Goal: Information Seeking & Learning: Find specific fact

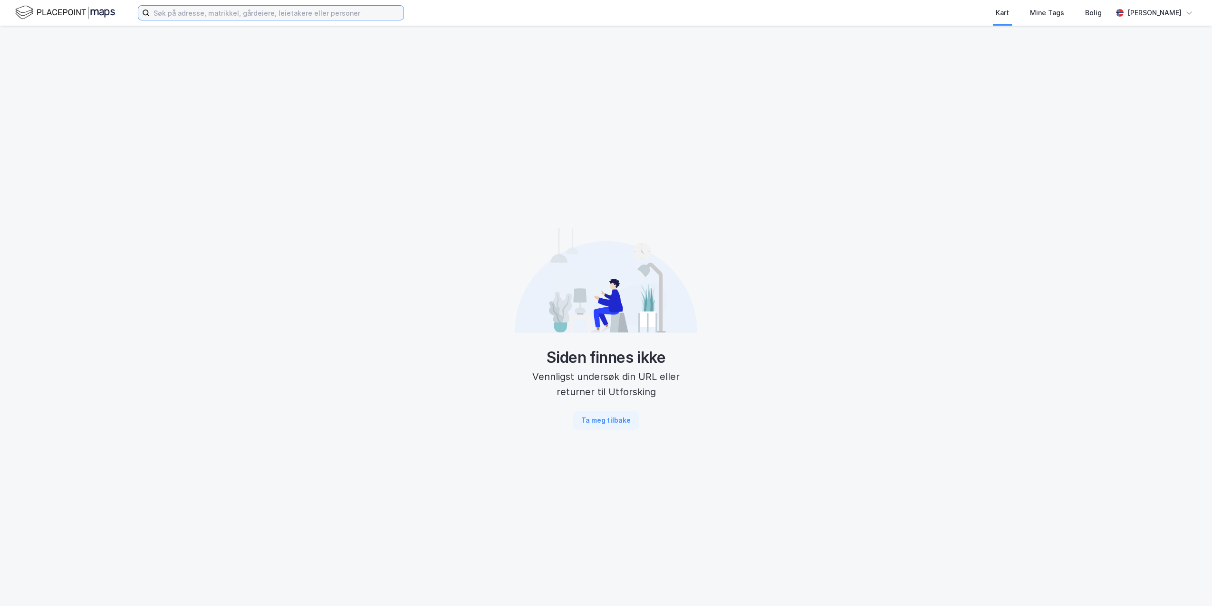
click at [189, 14] on input at bounding box center [277, 13] width 254 height 14
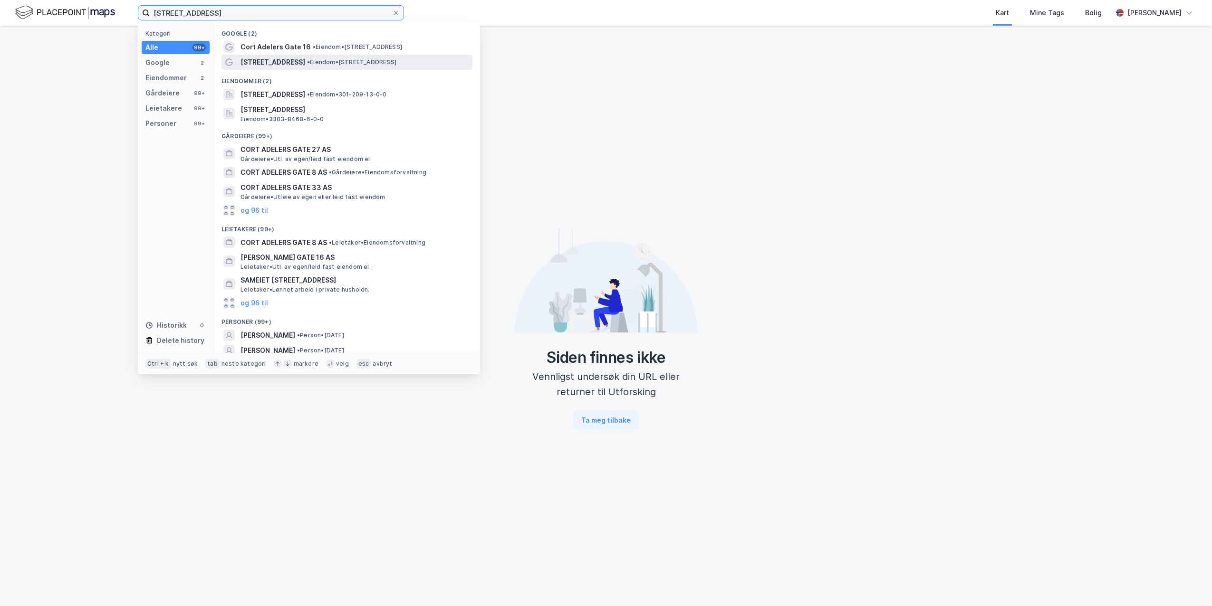
type input "[STREET_ADDRESS]"
click at [268, 58] on span "[STREET_ADDRESS]" at bounding box center [272, 62] width 65 height 11
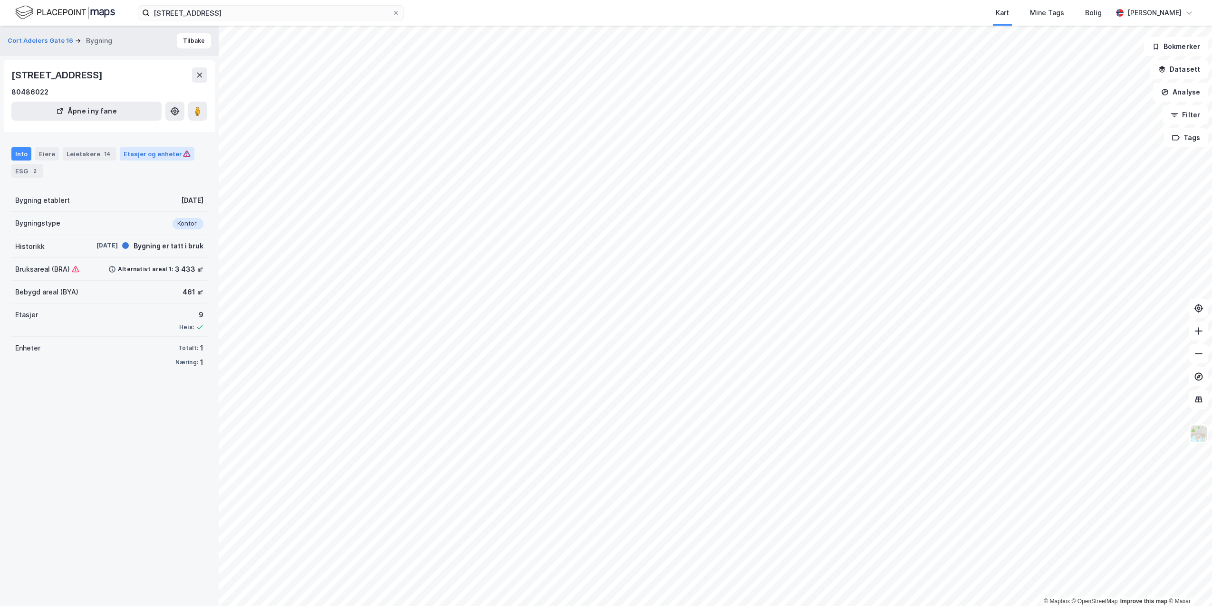
click at [158, 158] on div "Etasjer og enheter" at bounding box center [157, 154] width 67 height 9
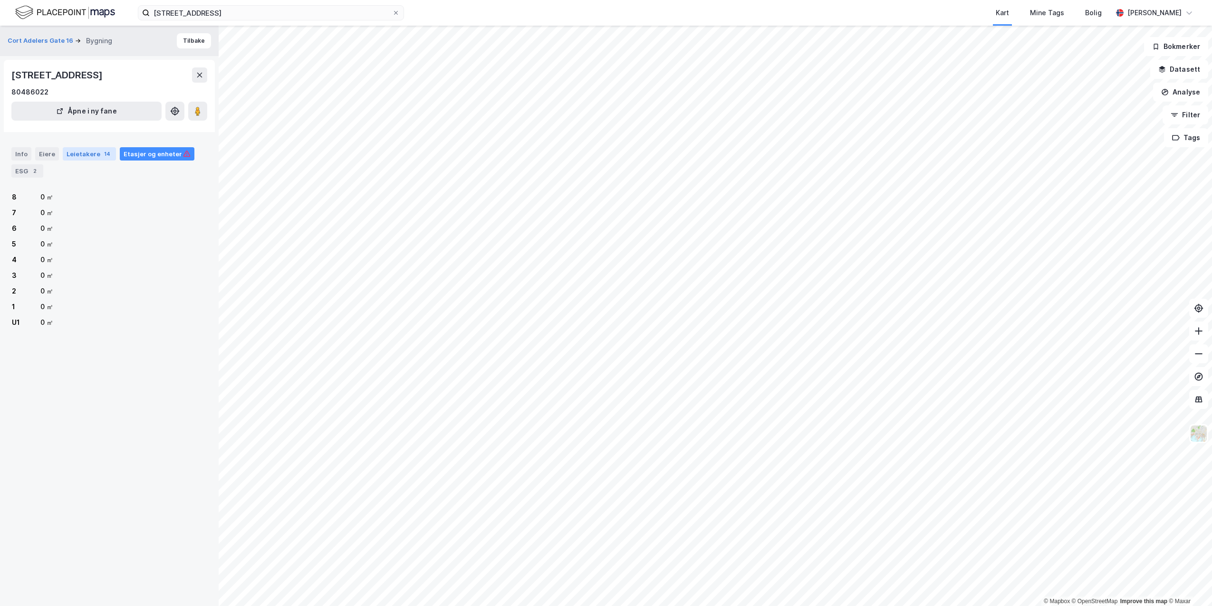
click at [105, 159] on div "Leietakere 14" at bounding box center [89, 153] width 53 height 13
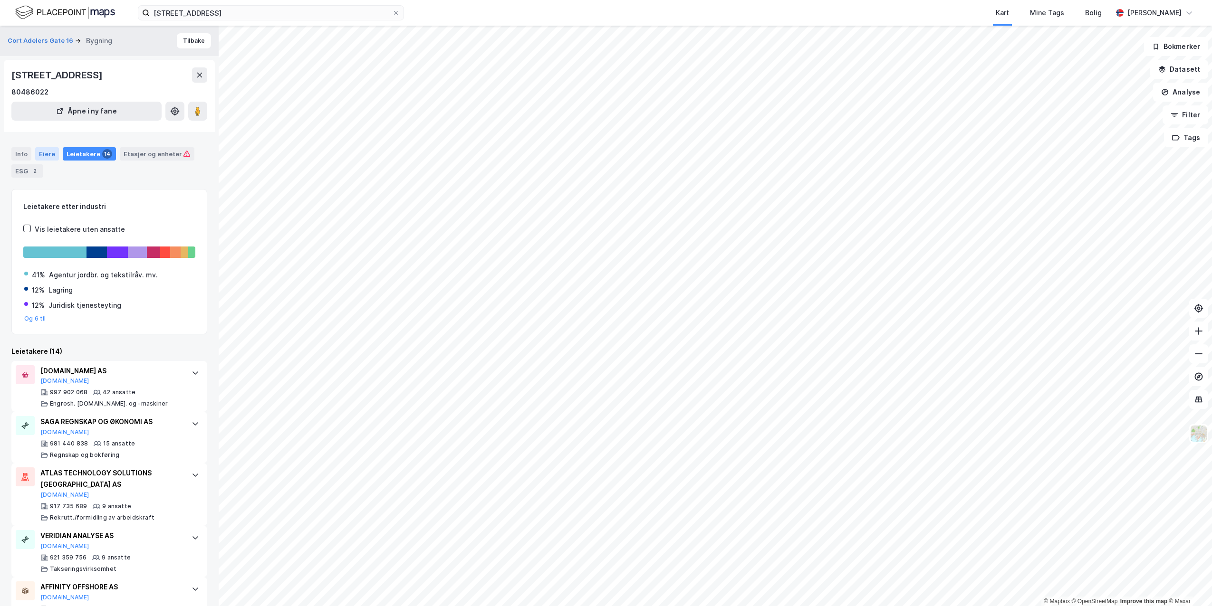
click at [51, 156] on div "Eiere" at bounding box center [47, 153] width 24 height 13
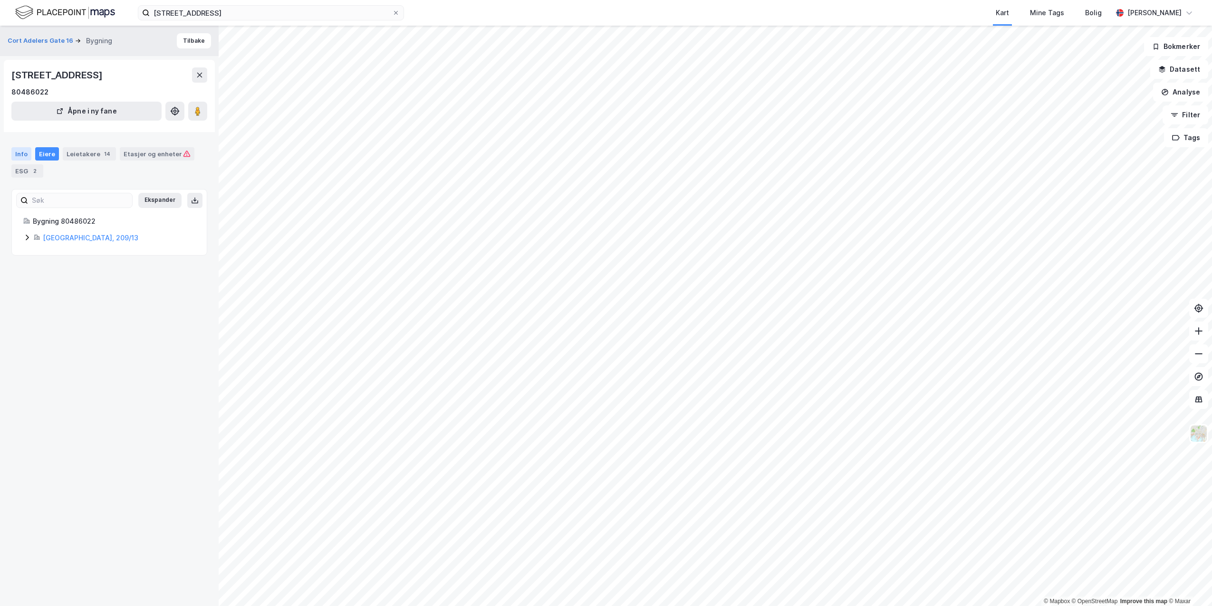
click at [29, 158] on div "Info" at bounding box center [21, 153] width 20 height 13
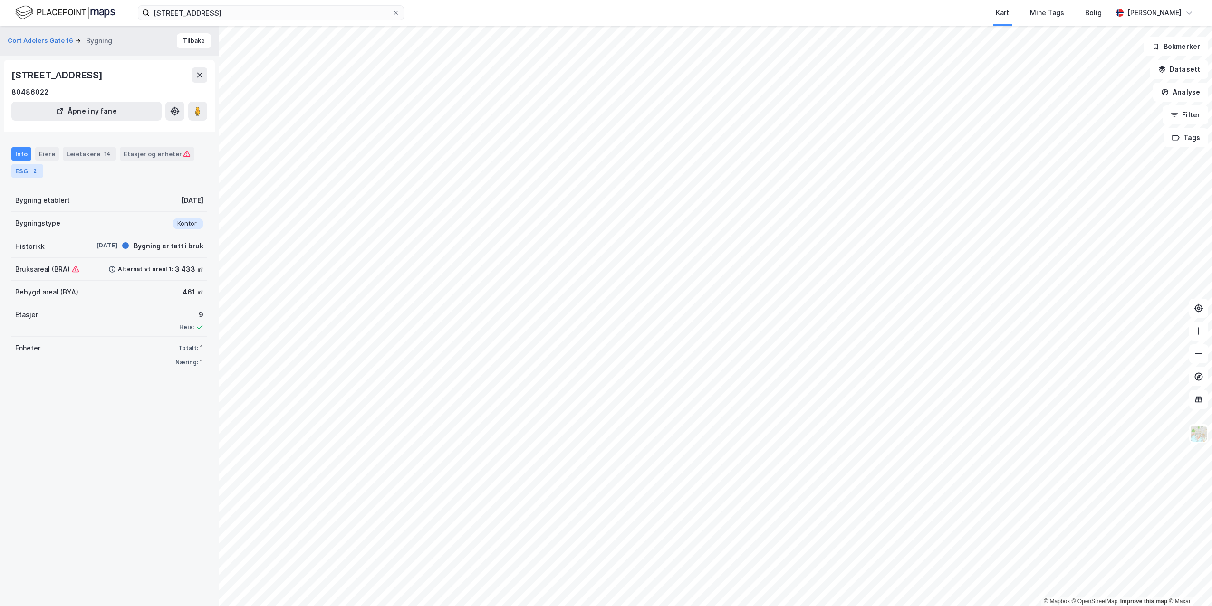
click at [25, 164] on div "ESG 2" at bounding box center [27, 170] width 32 height 13
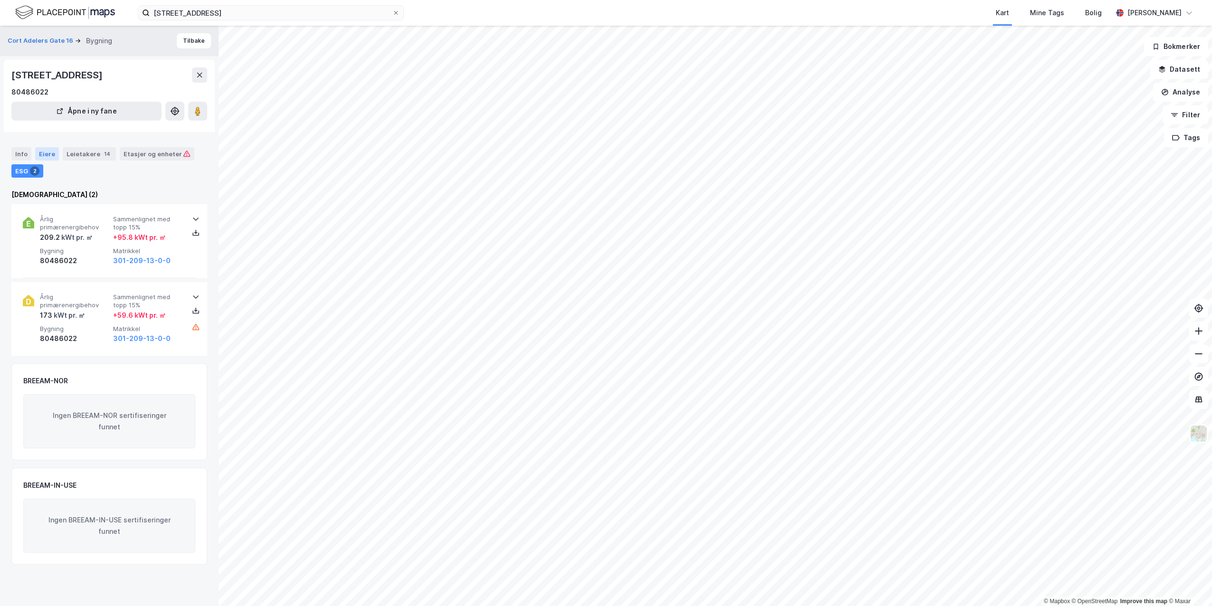
click at [37, 155] on div "Eiere" at bounding box center [47, 153] width 24 height 13
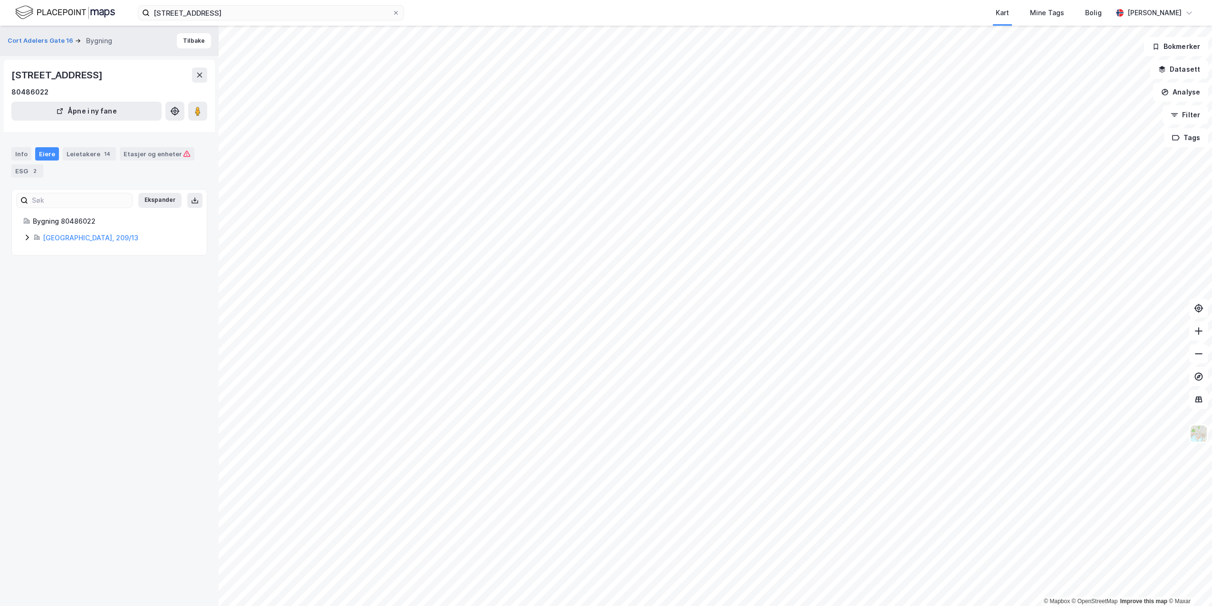
click at [27, 236] on icon at bounding box center [27, 238] width 3 height 6
click at [93, 159] on div "Leietakere 14" at bounding box center [89, 153] width 53 height 13
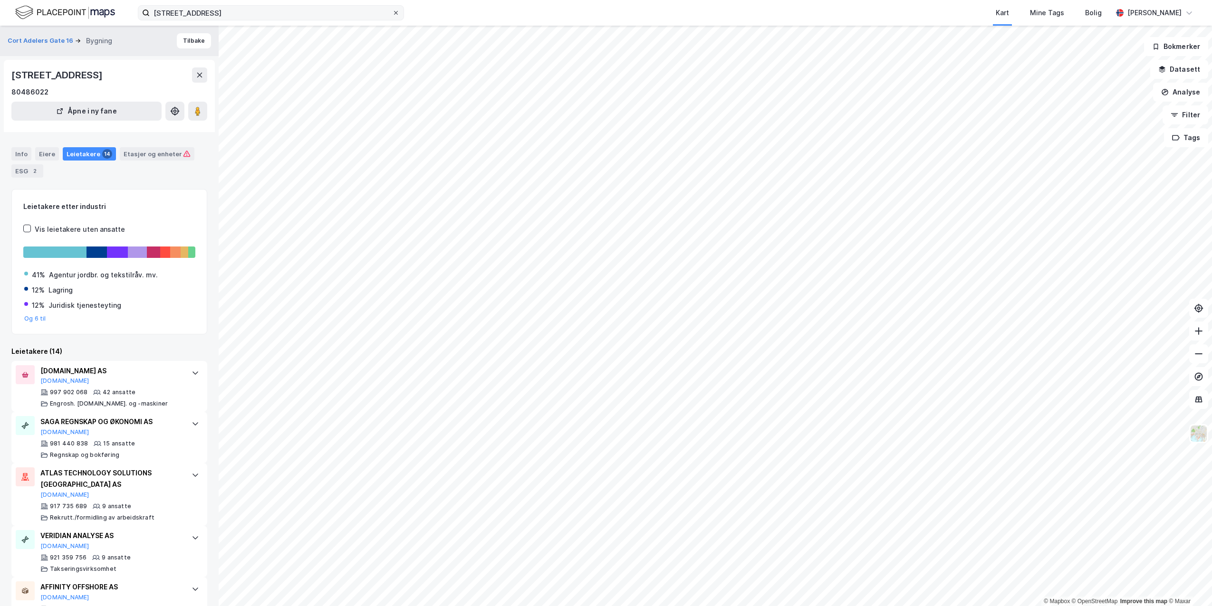
click at [398, 15] on icon at bounding box center [396, 13] width 6 height 6
click at [392, 15] on input "[STREET_ADDRESS]" at bounding box center [271, 13] width 242 height 14
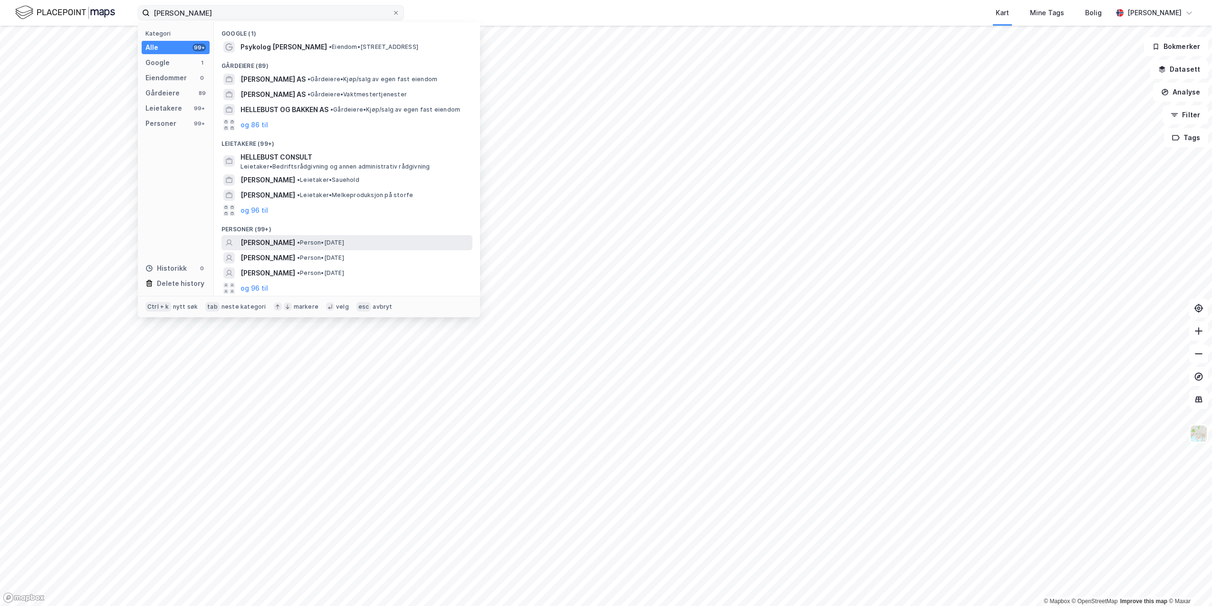
click at [287, 245] on span "[PERSON_NAME]" at bounding box center [267, 242] width 55 height 11
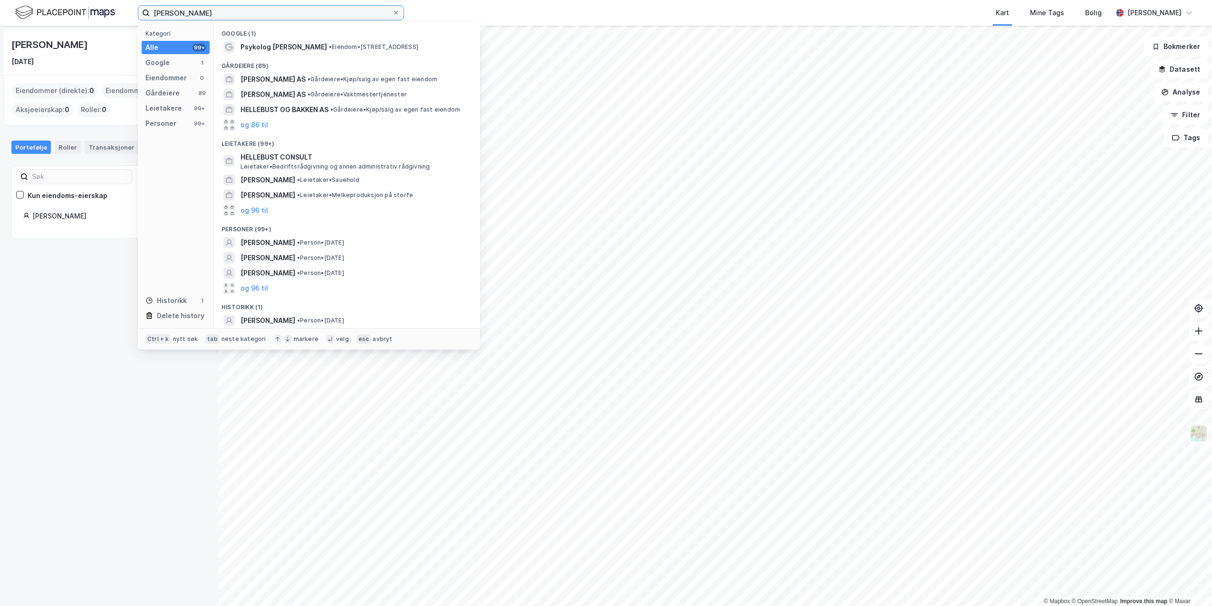
drag, startPoint x: 230, startPoint y: 9, endPoint x: 65, endPoint y: 8, distance: 164.4
click at [65, 8] on div "[PERSON_NAME] Kategori Alle 99+ Google 1 Eiendommer 0 Gårdeiere 89 Leietakere 9…" at bounding box center [606, 13] width 1212 height 26
click at [240, 17] on input "[PERSON_NAME]" at bounding box center [271, 13] width 242 height 14
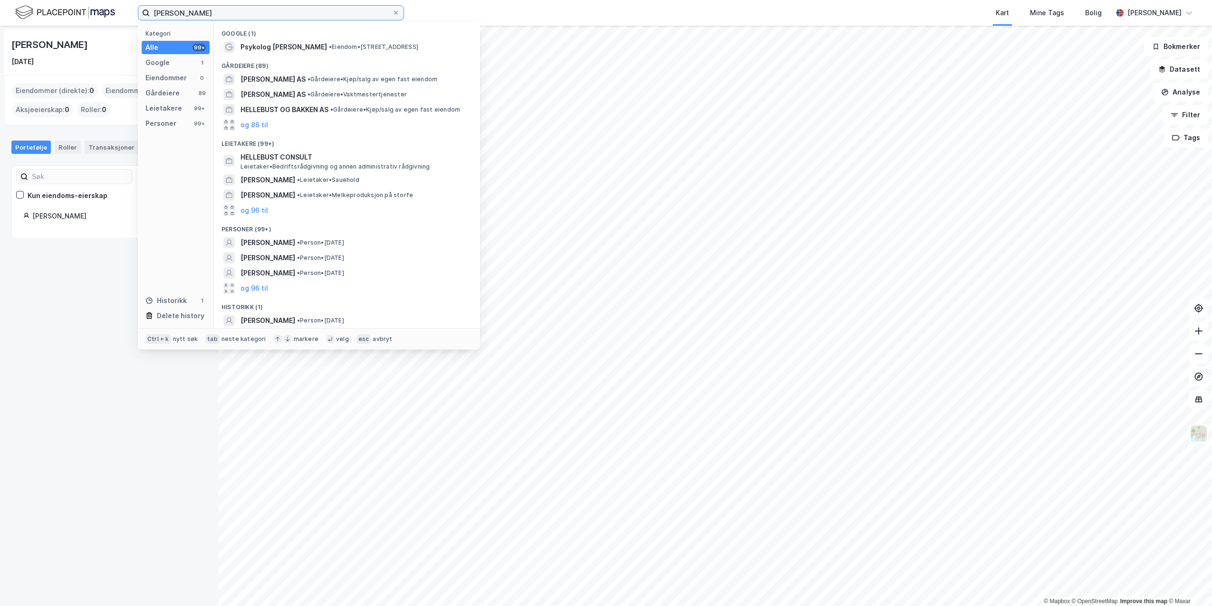
click at [240, 17] on input "[PERSON_NAME]" at bounding box center [271, 13] width 242 height 14
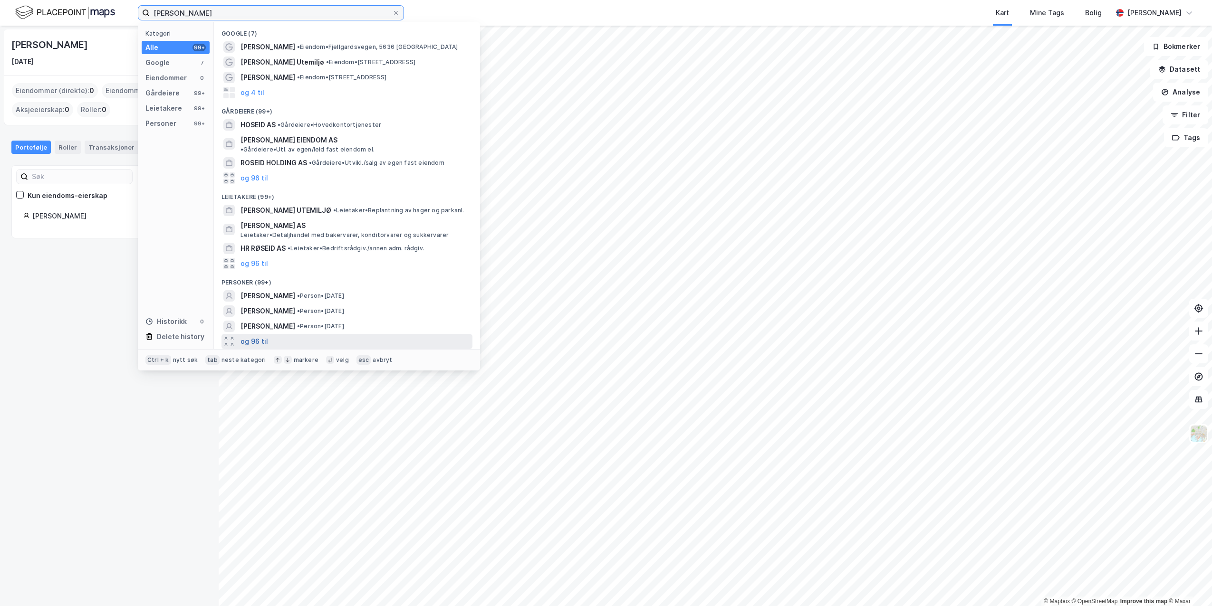
type input "[PERSON_NAME]"
click at [255, 336] on button "og 96 til" at bounding box center [254, 341] width 28 height 11
click at [285, 337] on span "[PERSON_NAME]" at bounding box center [267, 341] width 55 height 11
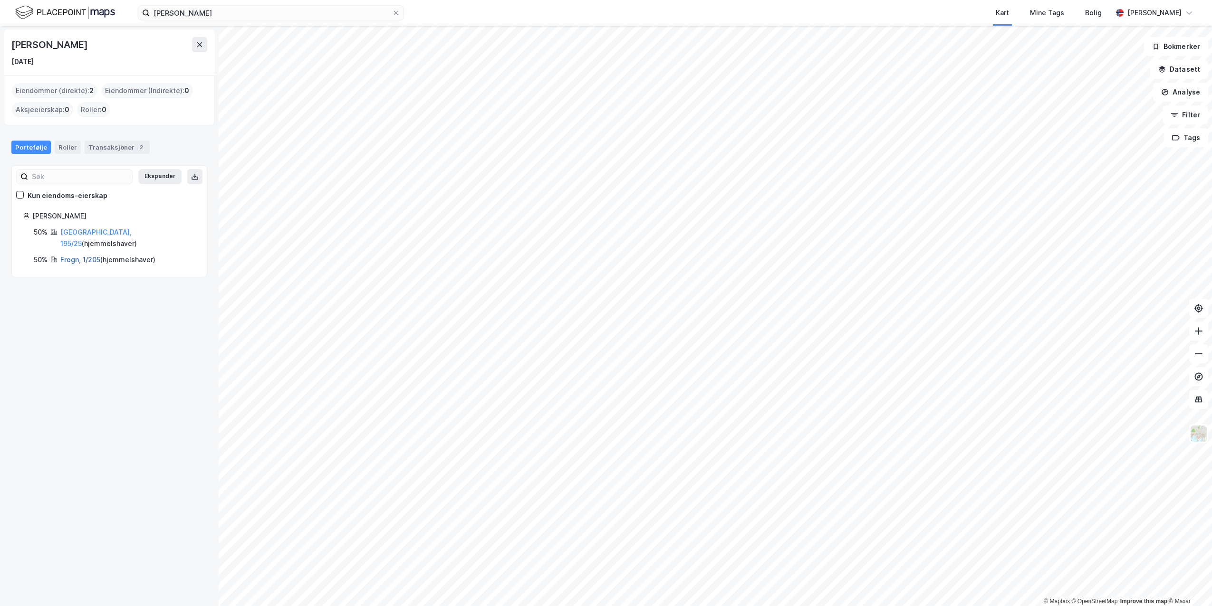
click at [67, 256] on link "Frogn, 1/205" at bounding box center [80, 260] width 40 height 8
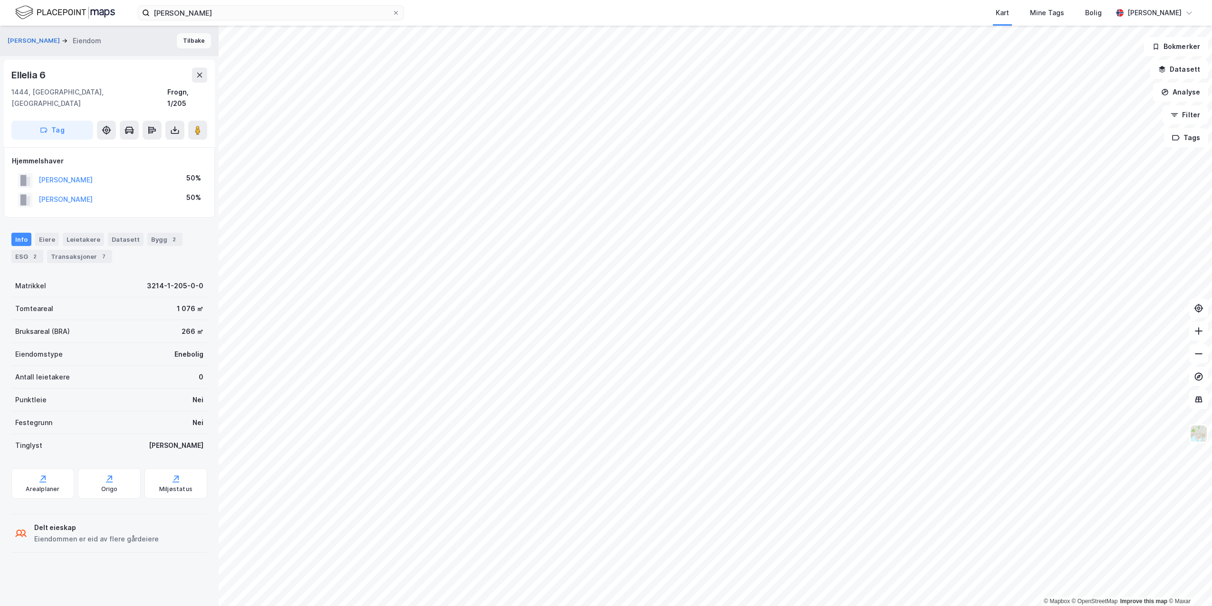
click at [182, 42] on button "Tilbake" at bounding box center [194, 40] width 34 height 15
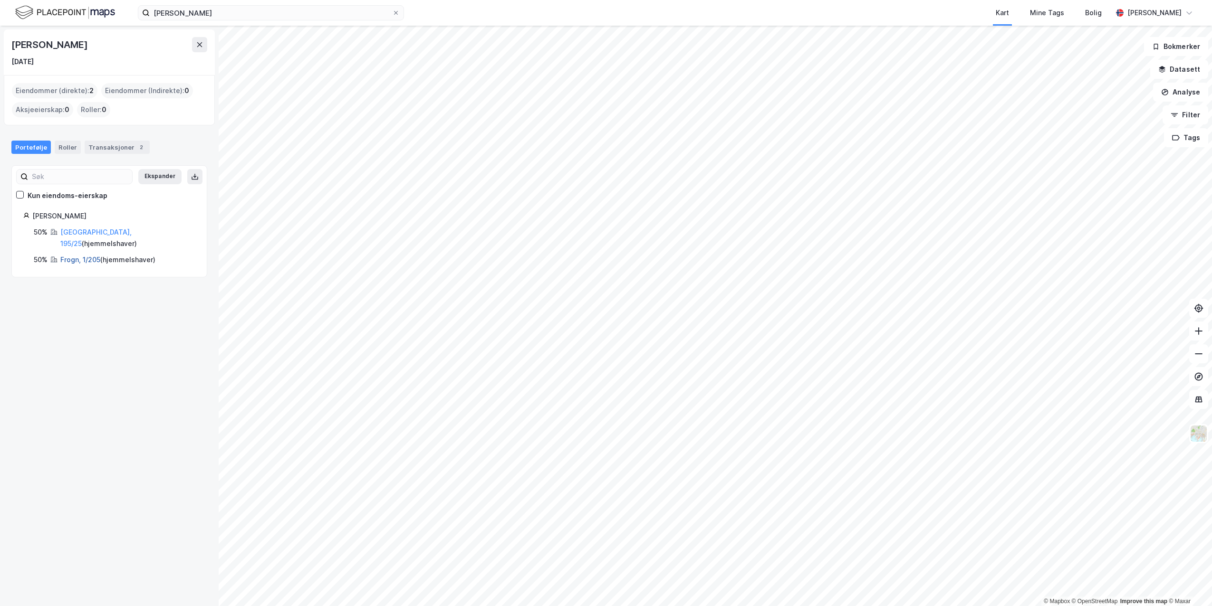
click at [72, 256] on link "Frogn, 1/205" at bounding box center [80, 260] width 40 height 8
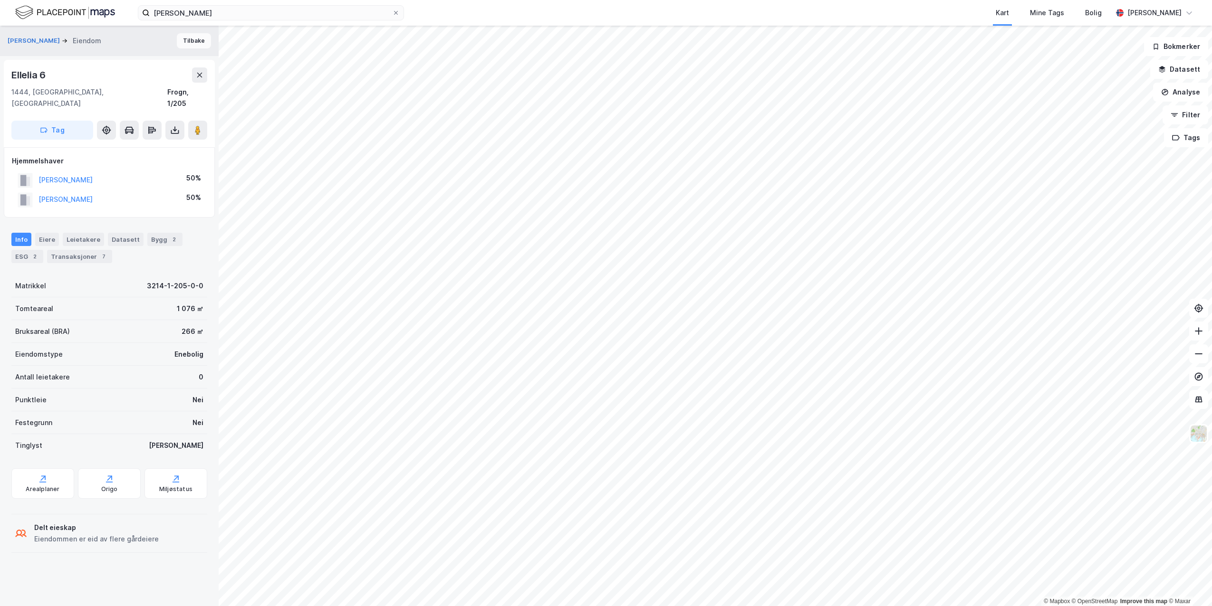
click at [180, 46] on button "Tilbake" at bounding box center [194, 40] width 34 height 15
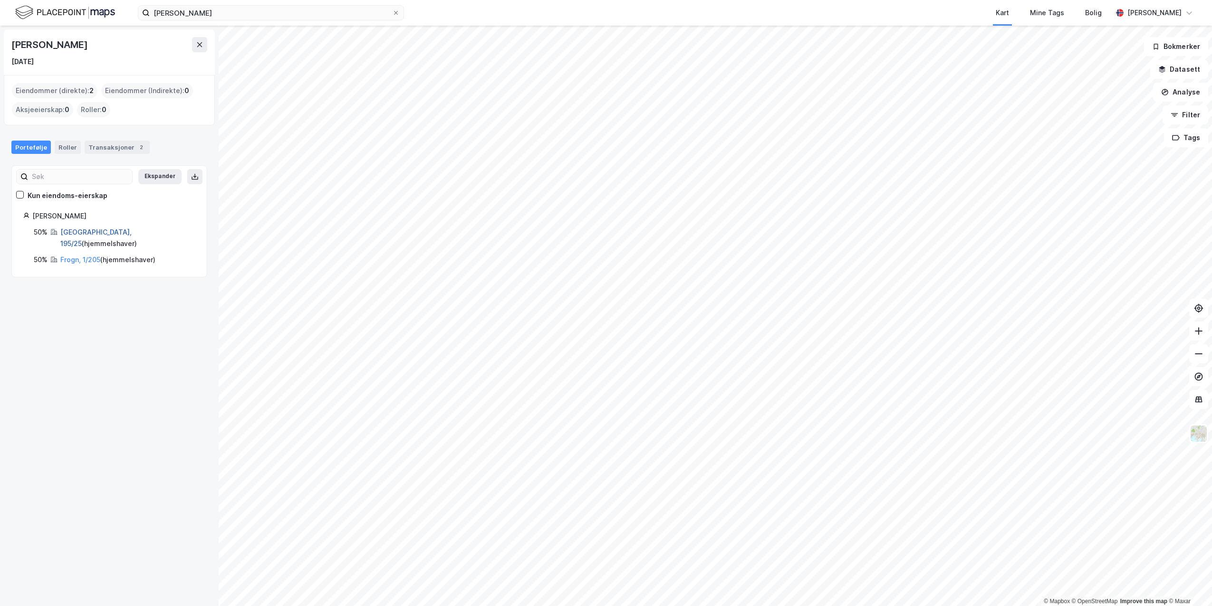
click at [97, 231] on link "[GEOGRAPHIC_DATA], 195/25" at bounding box center [95, 237] width 71 height 19
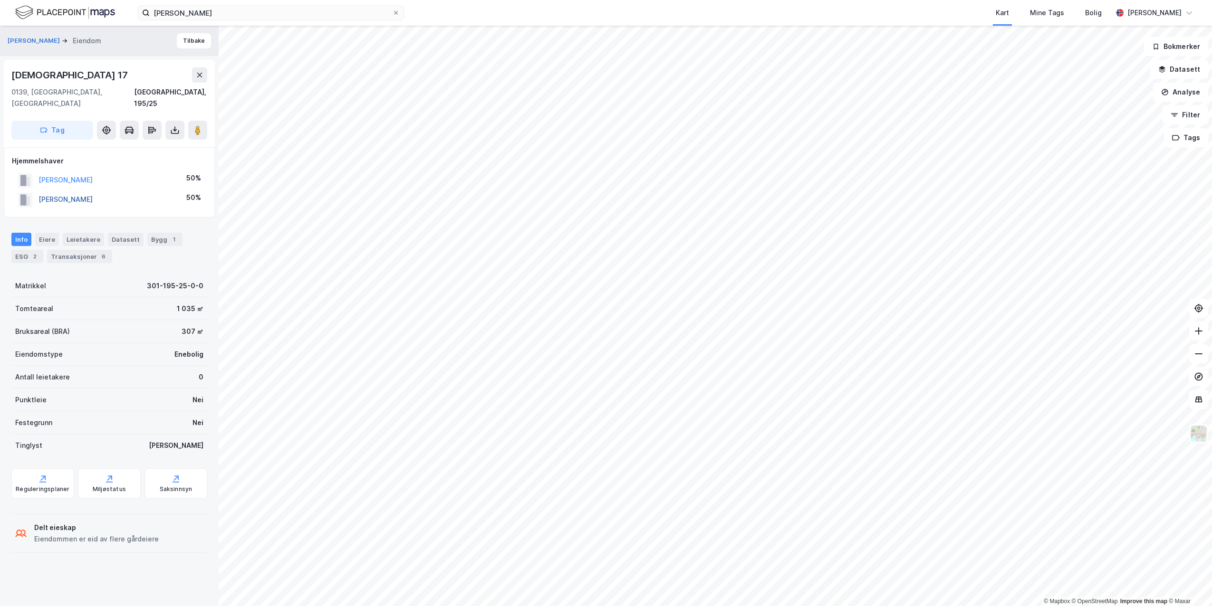
click at [0, 0] on button "[PERSON_NAME]" at bounding box center [0, 0] width 0 height 0
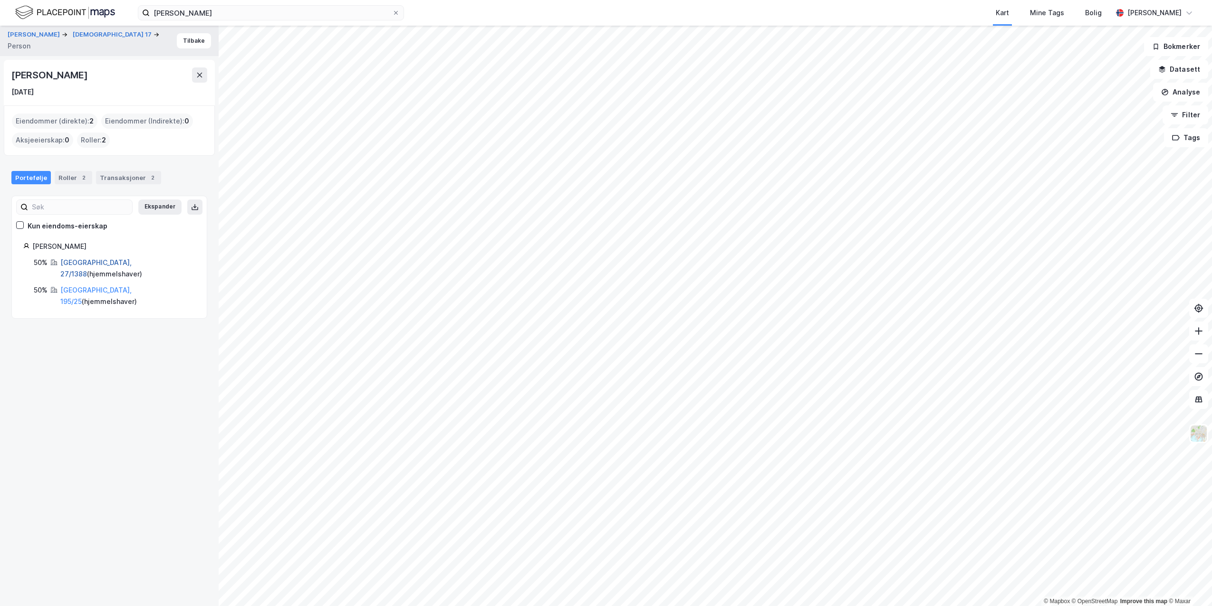
click at [73, 259] on link "[GEOGRAPHIC_DATA], 27/1388" at bounding box center [95, 268] width 71 height 19
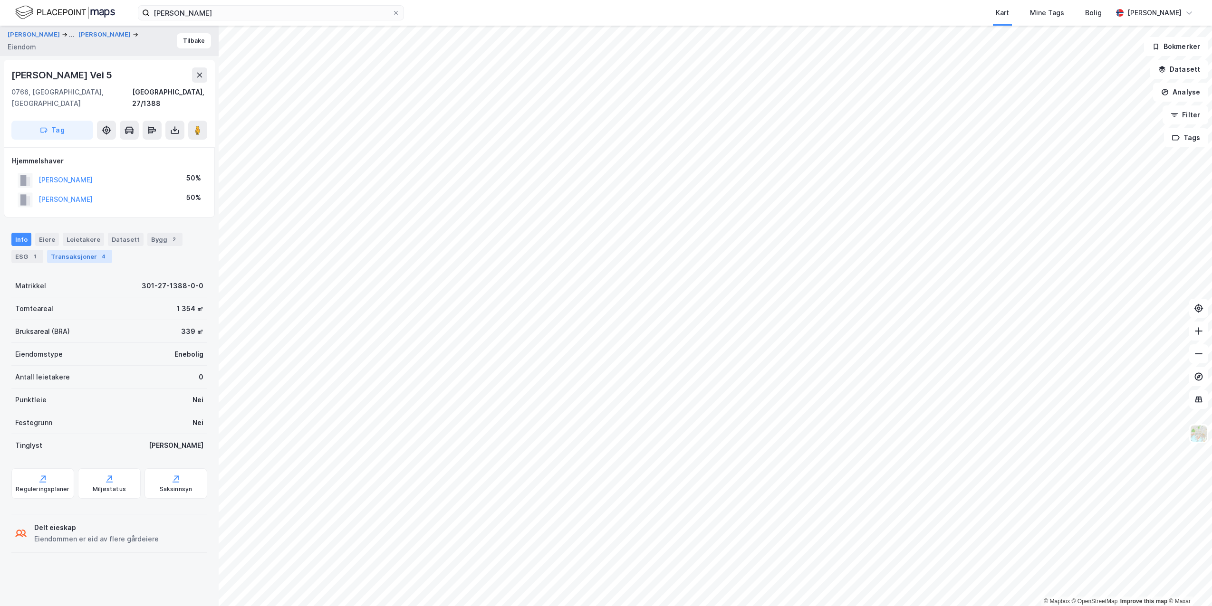
click at [72, 250] on div "Transaksjoner 4" at bounding box center [79, 256] width 65 height 13
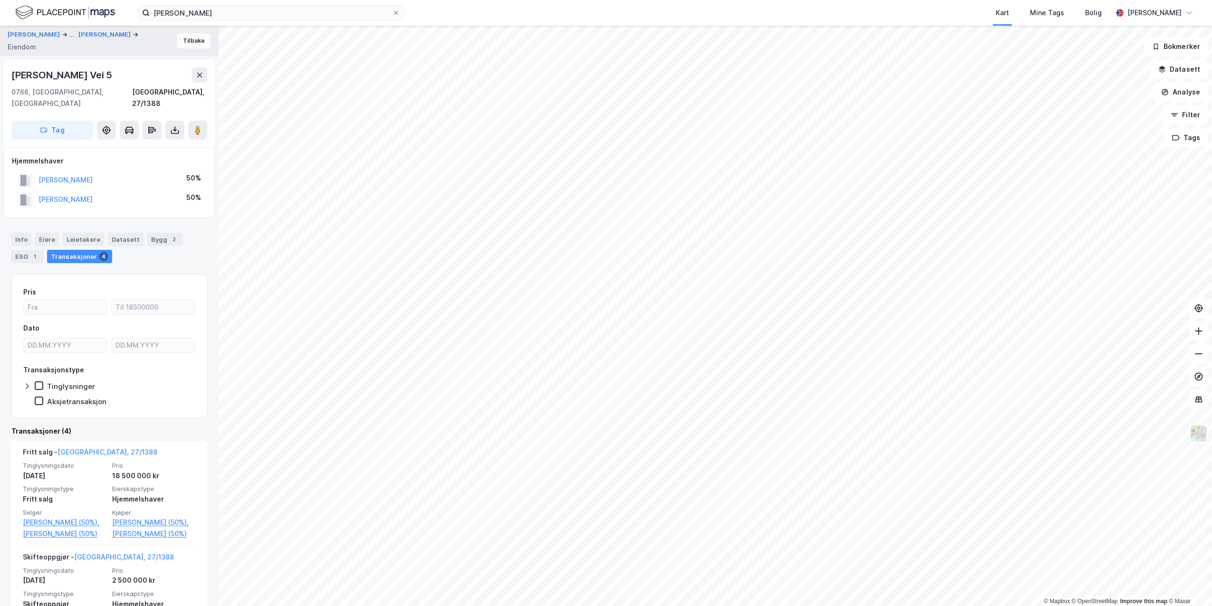
click at [188, 44] on button "Tilbake" at bounding box center [194, 40] width 34 height 15
